Goal: Task Accomplishment & Management: Use online tool/utility

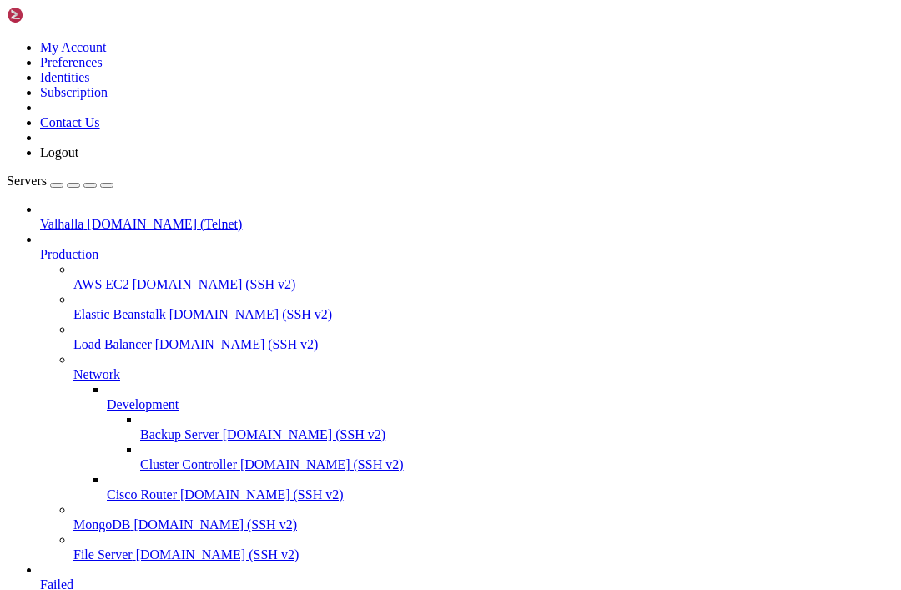
scroll to position [5899, 0]
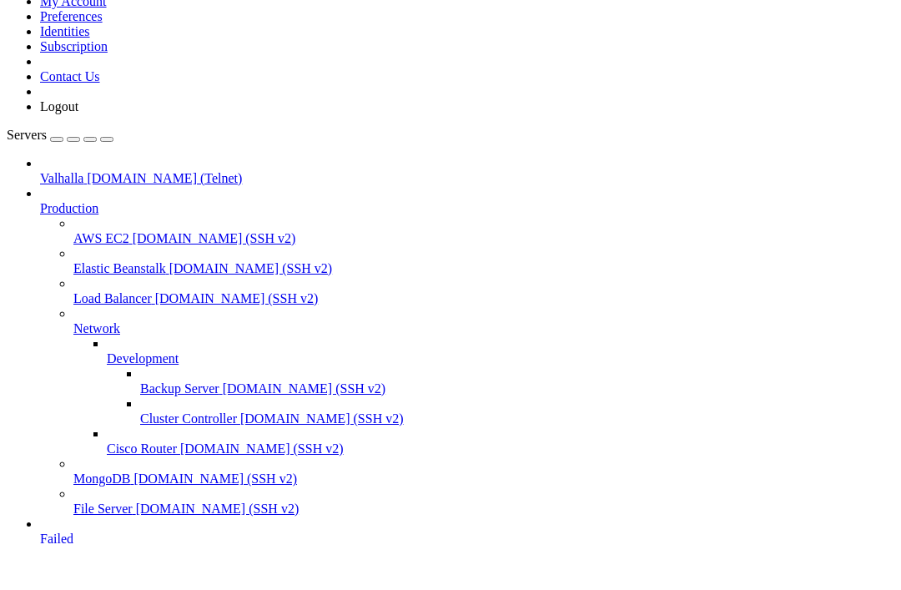
scroll to position [14164, 0]
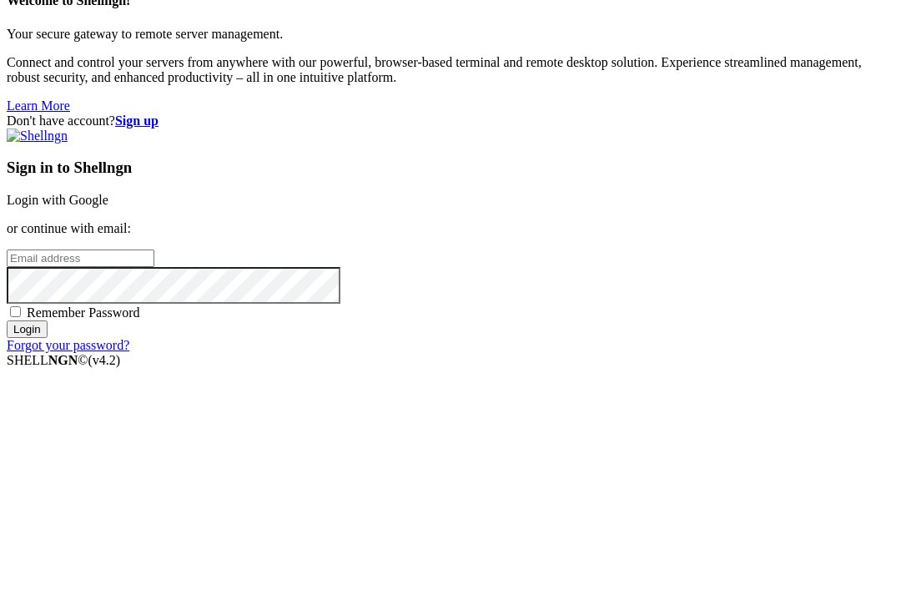
click at [154, 295] on input "email" at bounding box center [81, 304] width 148 height 18
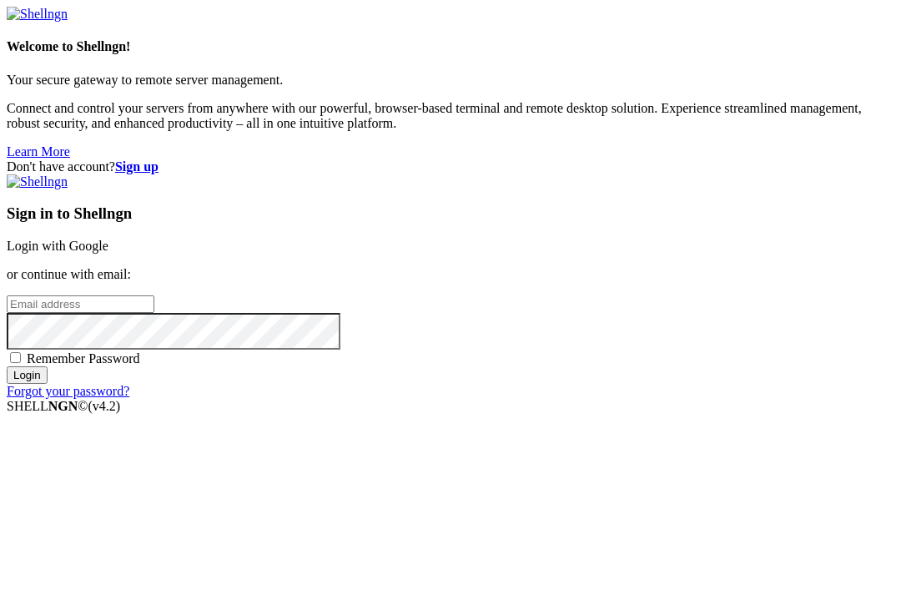
type input "sethmichealcombs@gmail.com"
click at [48, 384] on input "Login" at bounding box center [27, 375] width 41 height 18
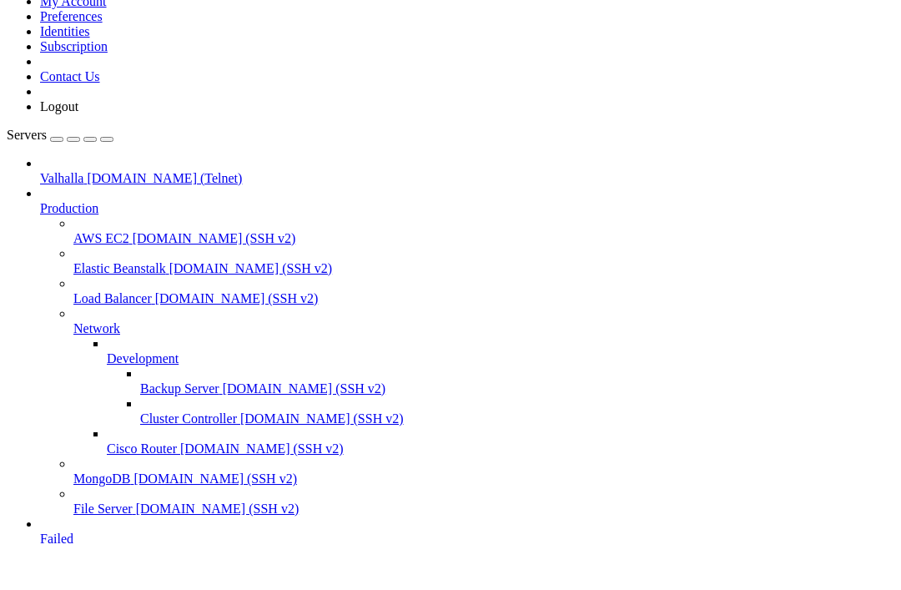
scroll to position [25808, 0]
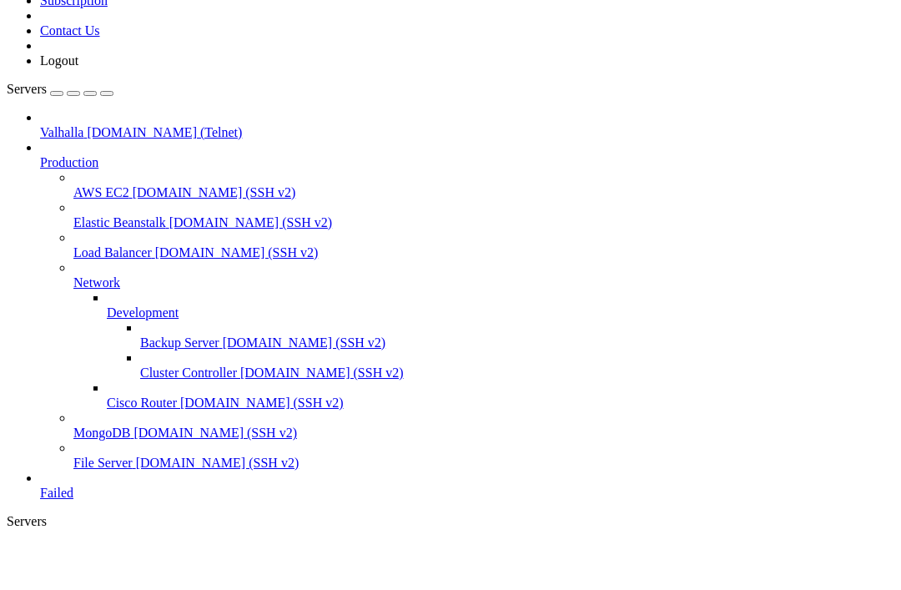
scroll to position [45052, 0]
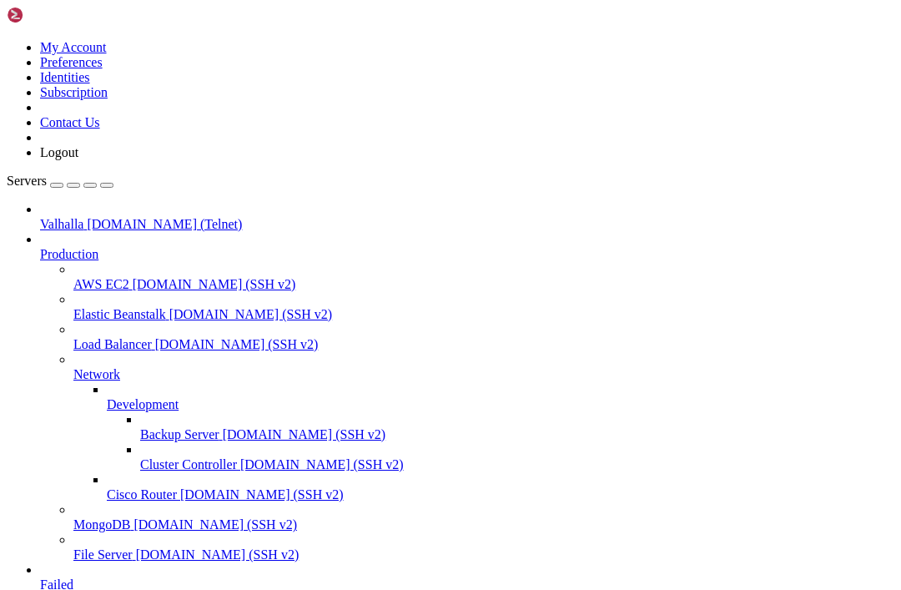
click at [74, 217] on span "Valhalla" at bounding box center [61, 224] width 43 height 14
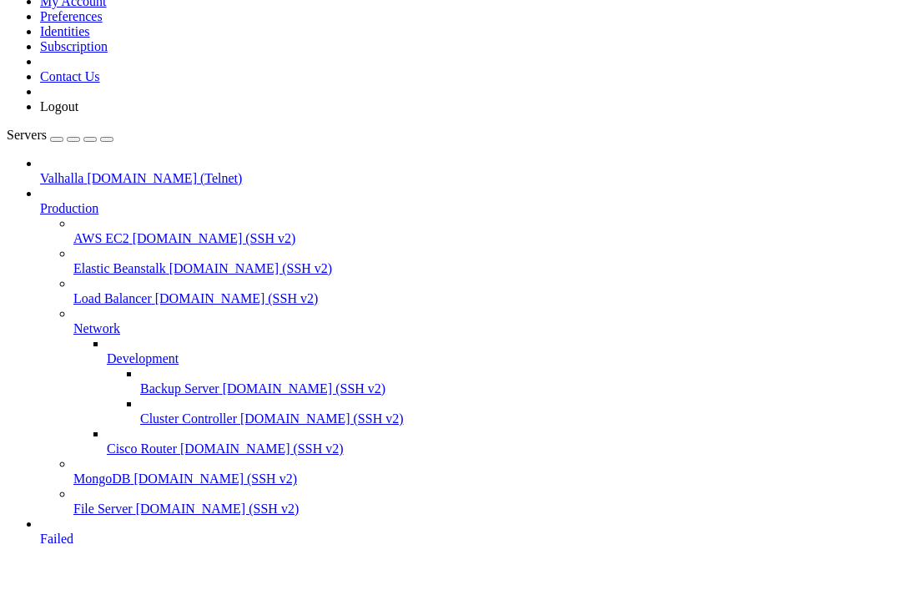
scroll to position [3770, 0]
